Goal: Task Accomplishment & Management: Use online tool/utility

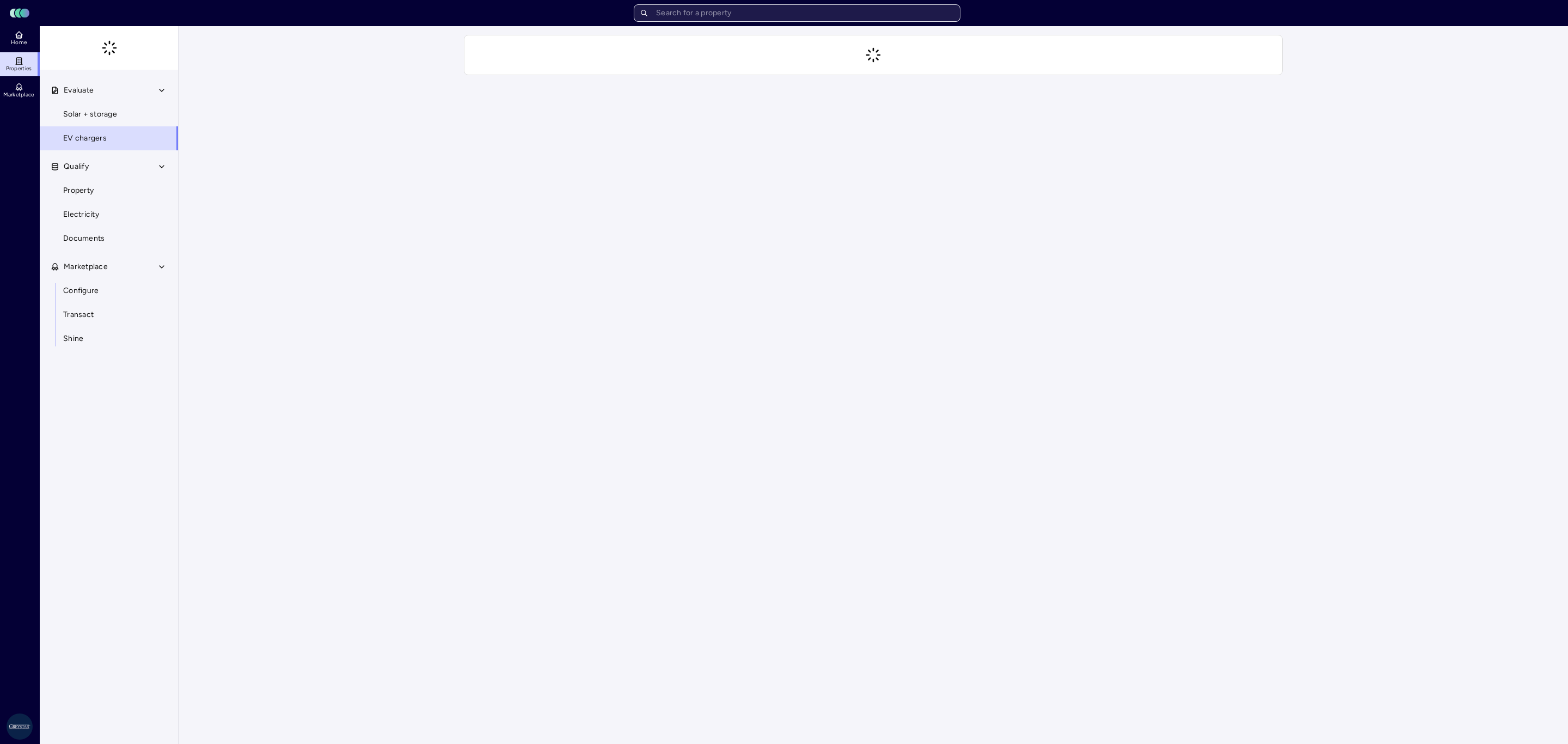
click at [769, 18] on input "text" at bounding box center [797, 13] width 327 height 18
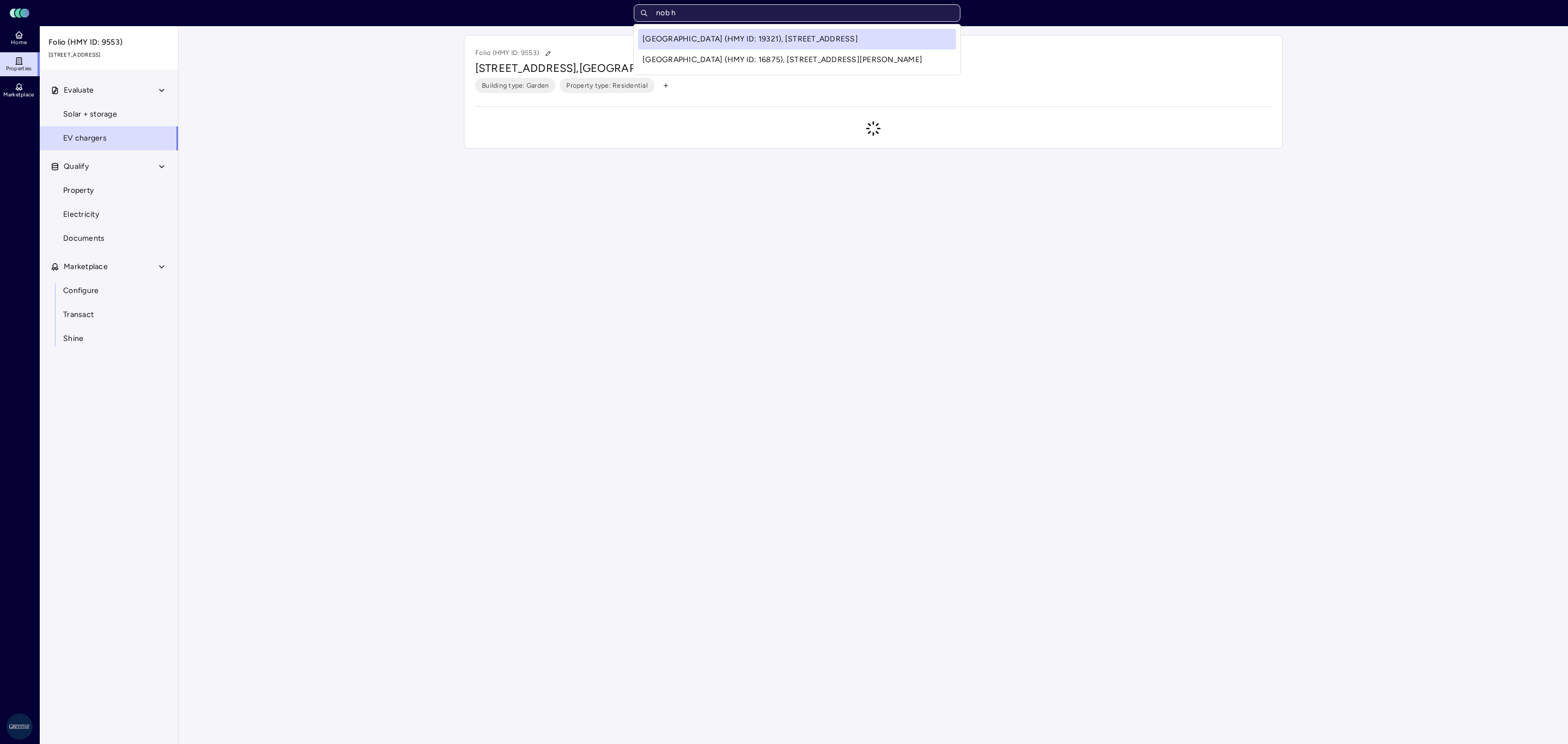
type input "nob hi"
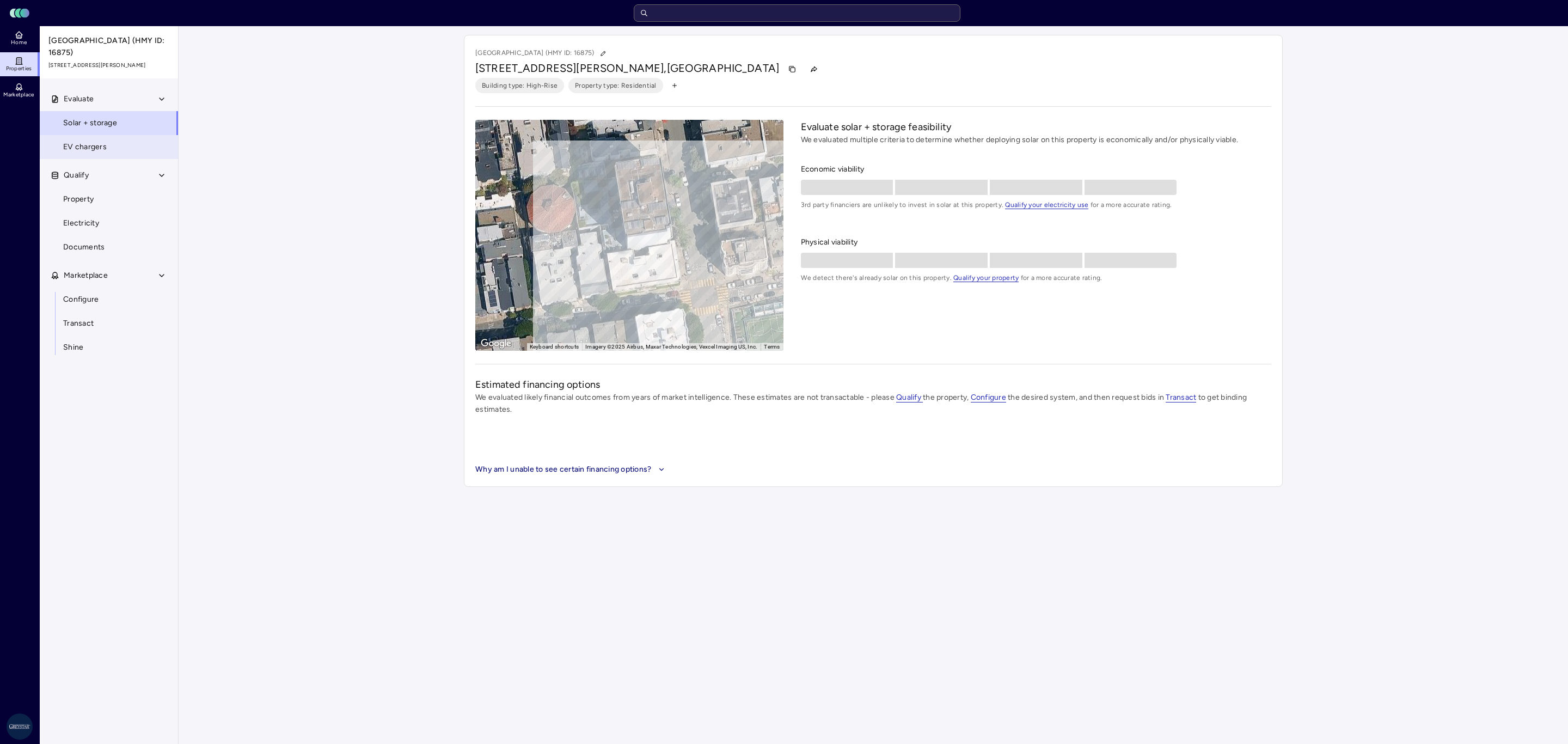
click at [97, 142] on span "EV chargers" at bounding box center [85, 147] width 43 height 12
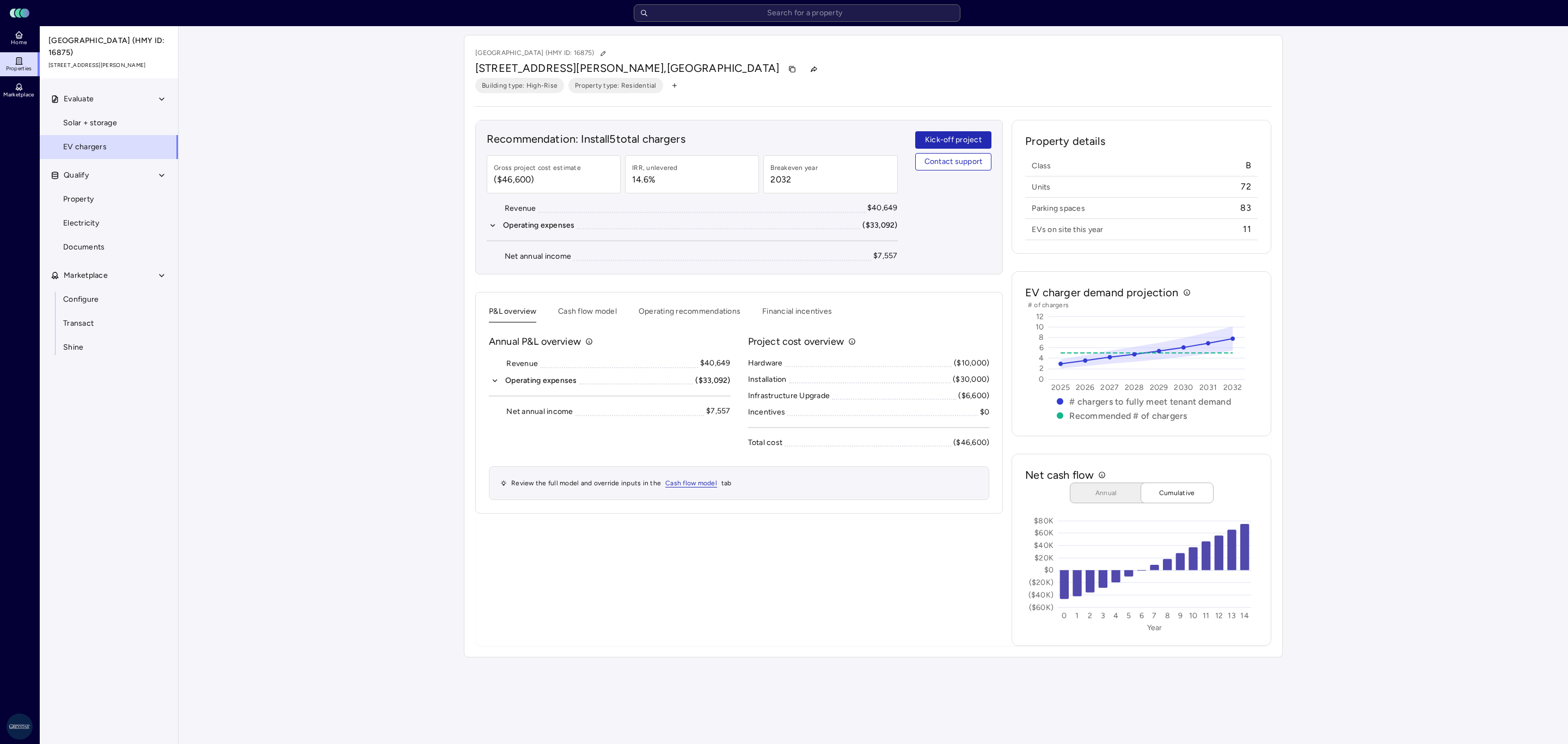
click at [765, 637] on div "Recommendation: Install 5 total chargers Gross project cost estimate ($46,600) …" at bounding box center [738, 383] width 527 height 526
click at [1489, 530] on div "Your estimates have been updated [GEOGRAPHIC_DATA] (HMY ID: 16875) [STREET_ADDR…" at bounding box center [873, 346] width 1390 height 640
click at [776, 314] on button "Financial incentives" at bounding box center [797, 314] width 69 height 17
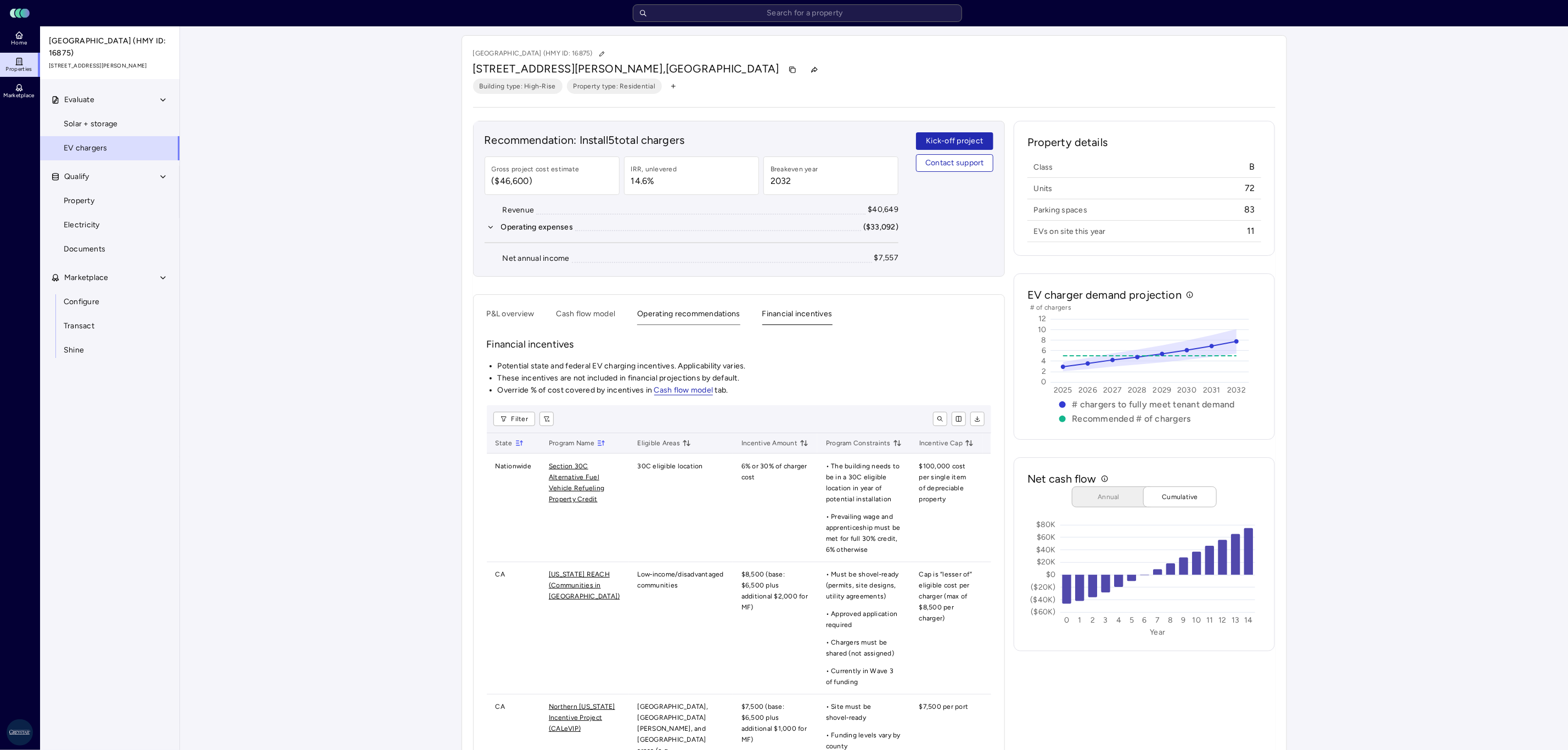
click at [687, 325] on button "Operating recommendations" at bounding box center [688, 317] width 102 height 17
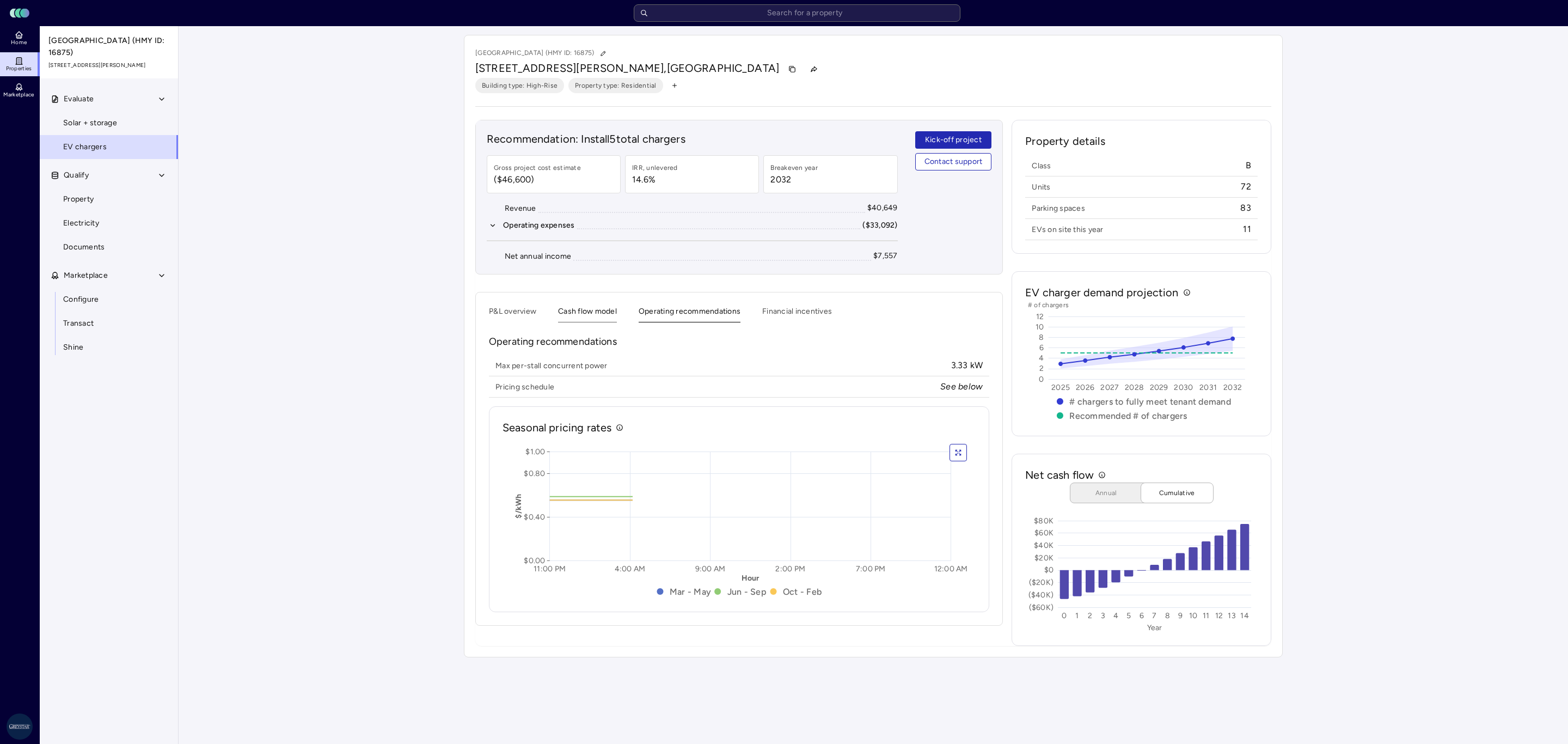
click at [607, 311] on button "Cash flow model" at bounding box center [588, 314] width 59 height 17
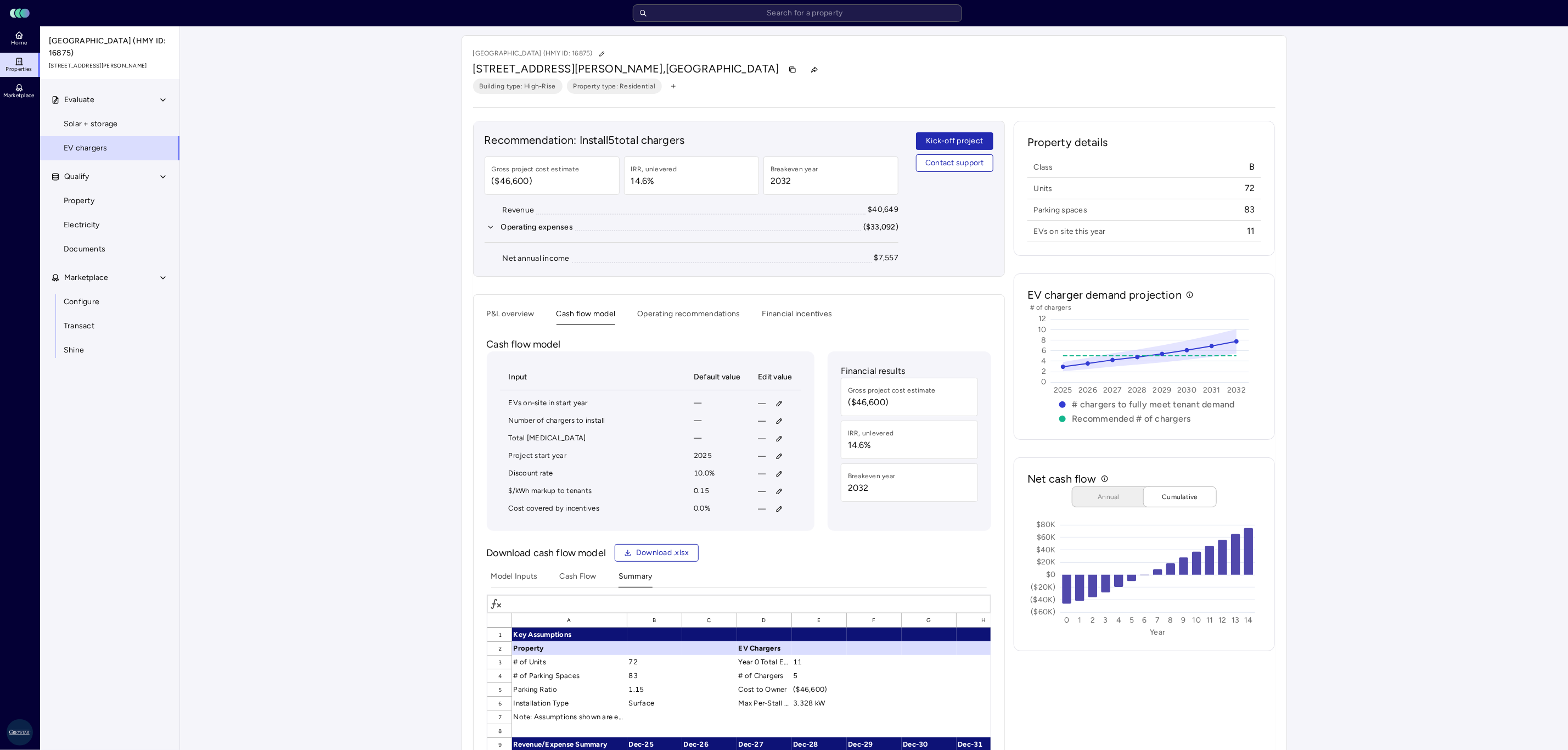
click at [542, 314] on div "P&L overview Cash flow model Operating recommendations Financial incentives" at bounding box center [739, 317] width 505 height 17
click at [530, 315] on button "P&L overview" at bounding box center [511, 317] width 48 height 17
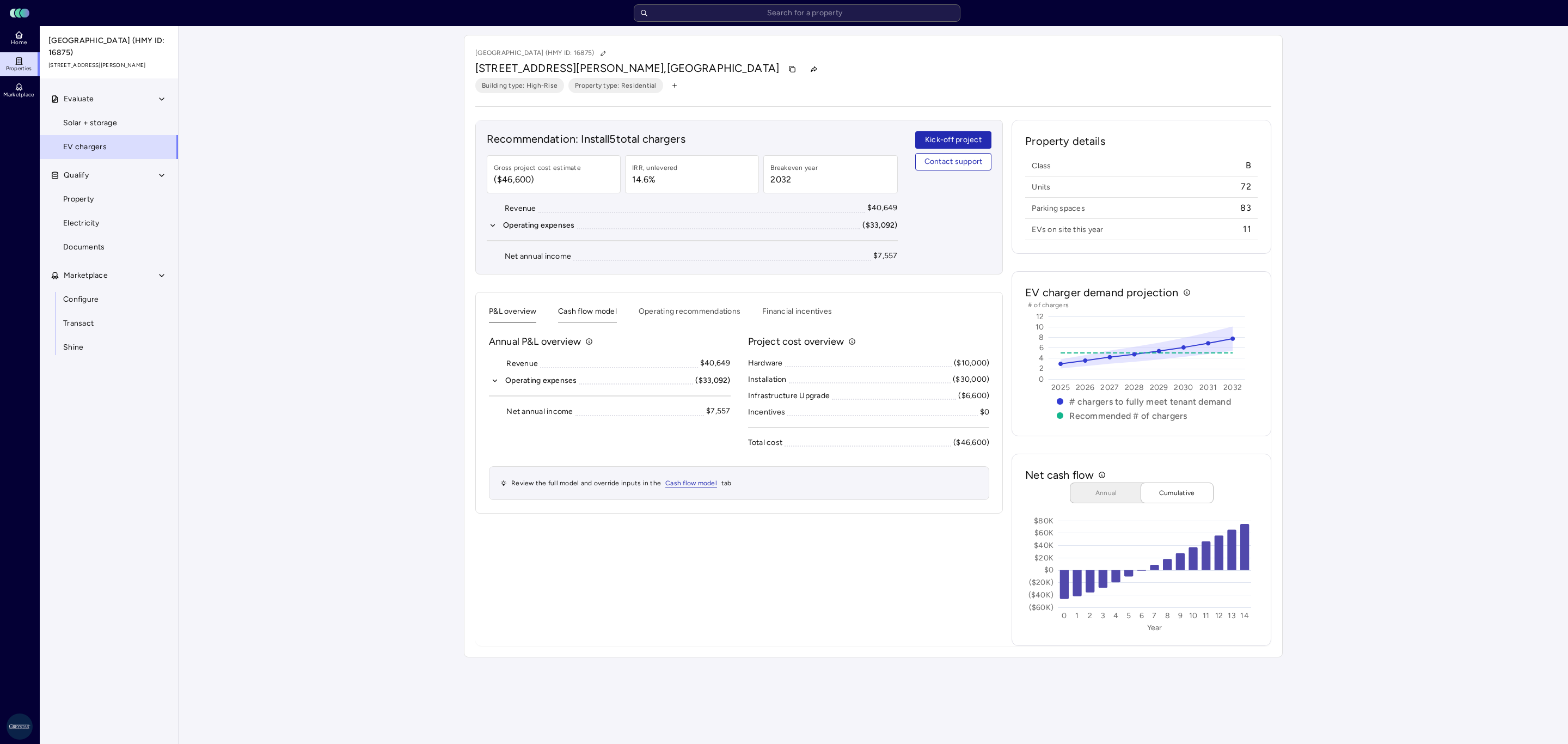
click at [607, 317] on button "Cash flow model" at bounding box center [588, 314] width 59 height 17
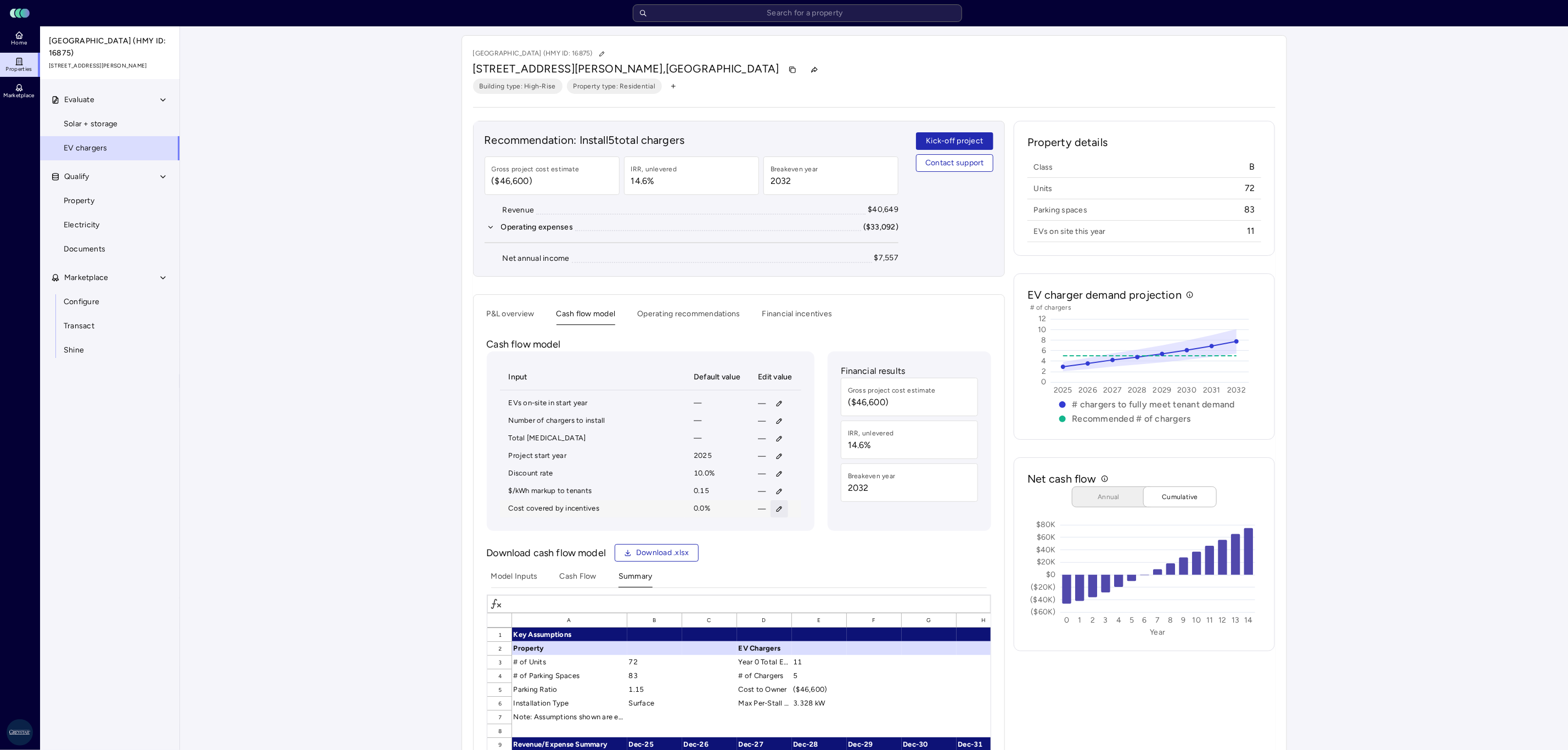
click at [783, 512] on button "button" at bounding box center [779, 509] width 18 height 18
type input "0"
type input "50"
click at [816, 583] on button "Save" at bounding box center [830, 587] width 36 height 18
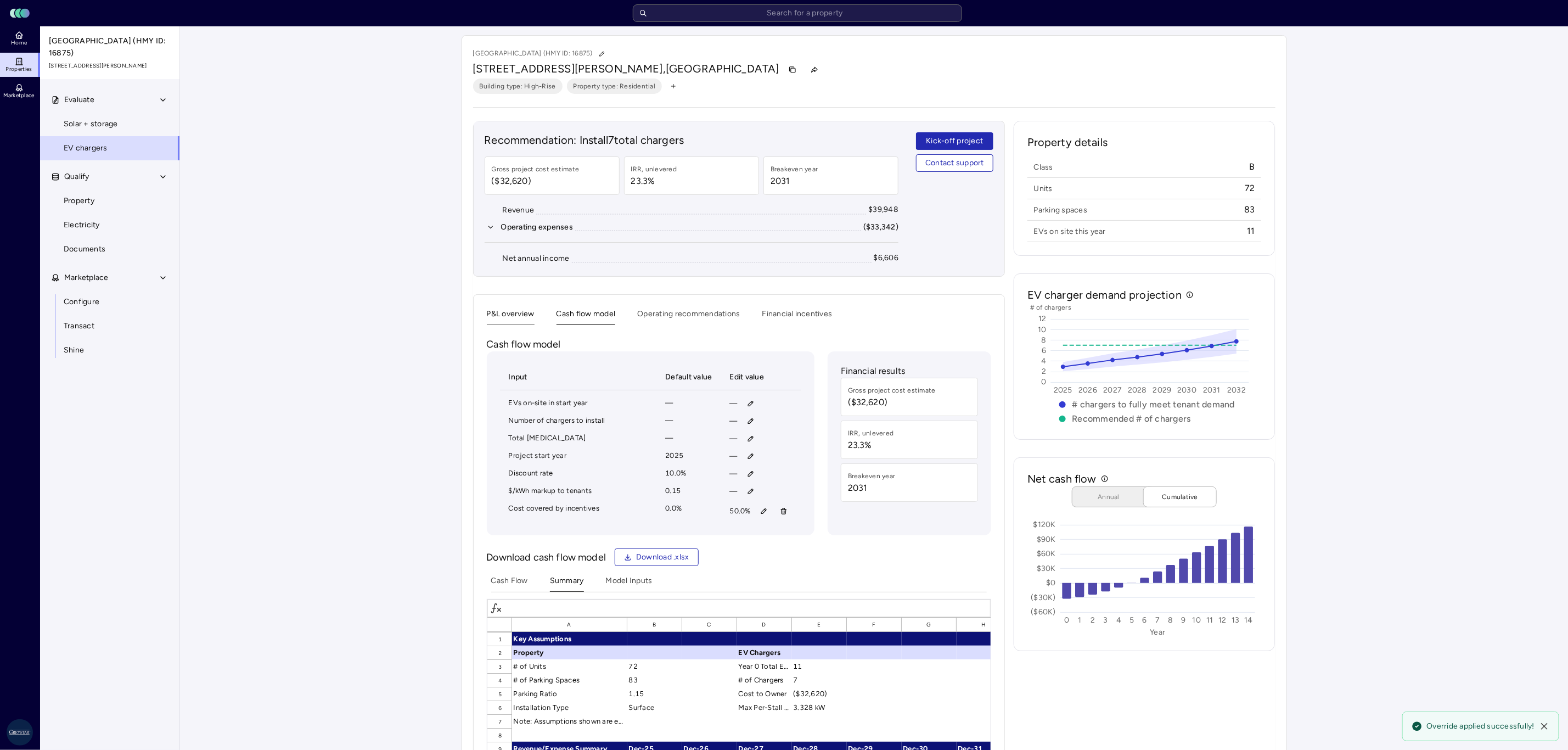
click at [521, 320] on button "P&L overview" at bounding box center [511, 317] width 48 height 17
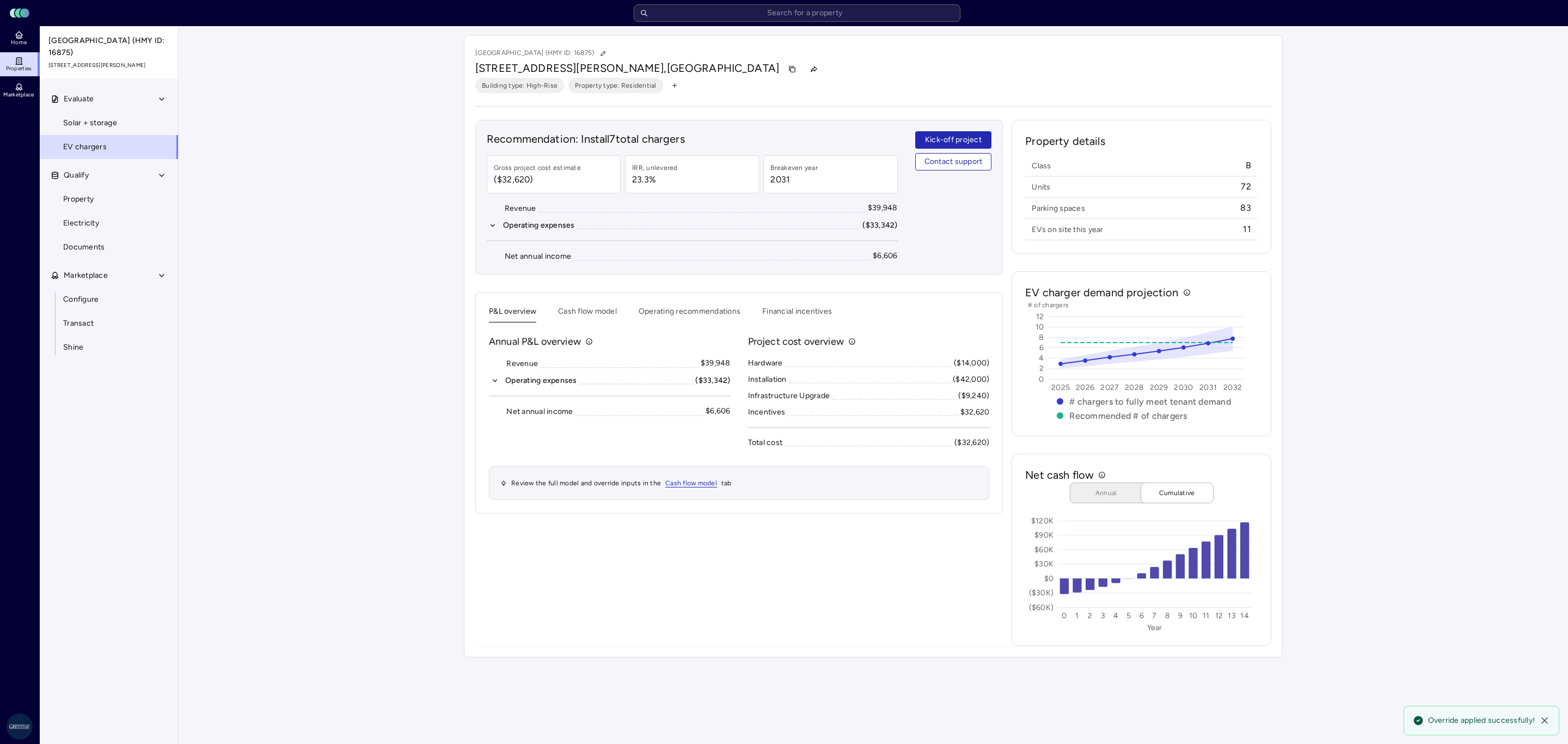
click at [1377, 471] on div "Your estimates have been updated [GEOGRAPHIC_DATA] (HMY ID: 16875) [STREET_ADDR…" at bounding box center [873, 346] width 1390 height 640
